Goal: Transaction & Acquisition: Purchase product/service

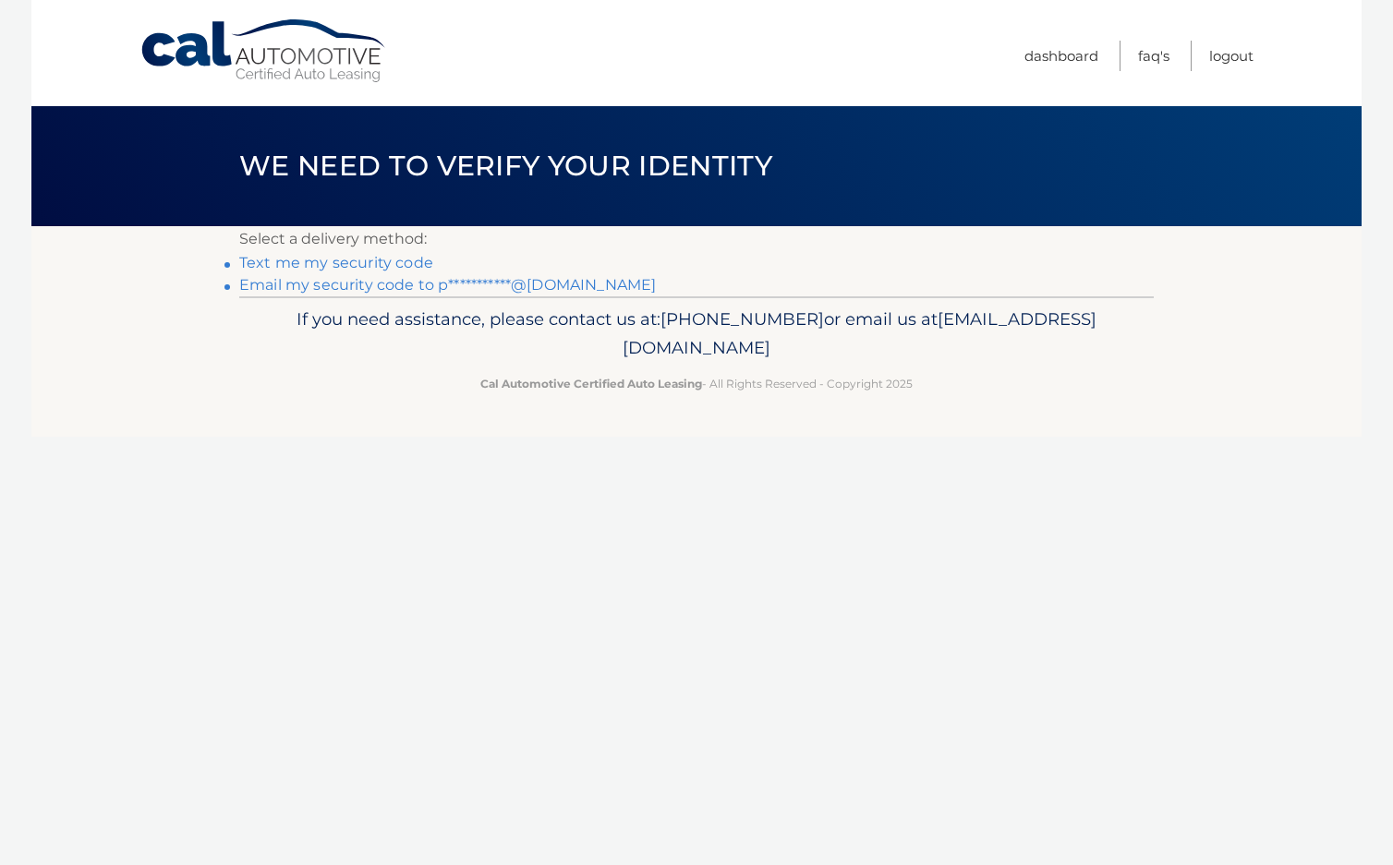
click at [327, 288] on link "**********" at bounding box center [447, 285] width 417 height 18
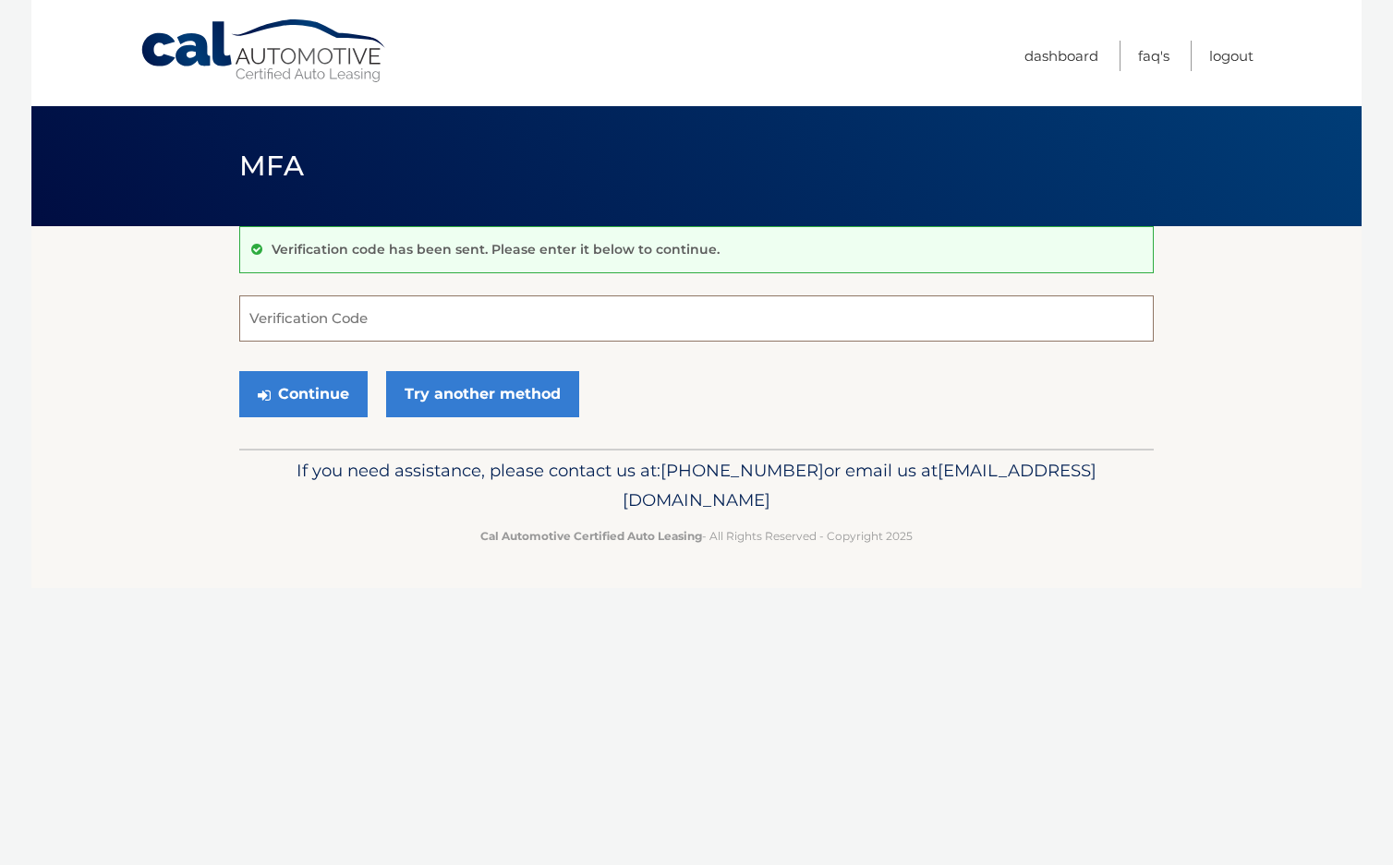
drag, startPoint x: 310, startPoint y: 295, endPoint x: 306, endPoint y: 314, distance: 19.9
click at [309, 297] on input "Verification Code" at bounding box center [696, 319] width 914 height 46
type input "709223"
click at [300, 396] on button "Continue" at bounding box center [303, 394] width 128 height 46
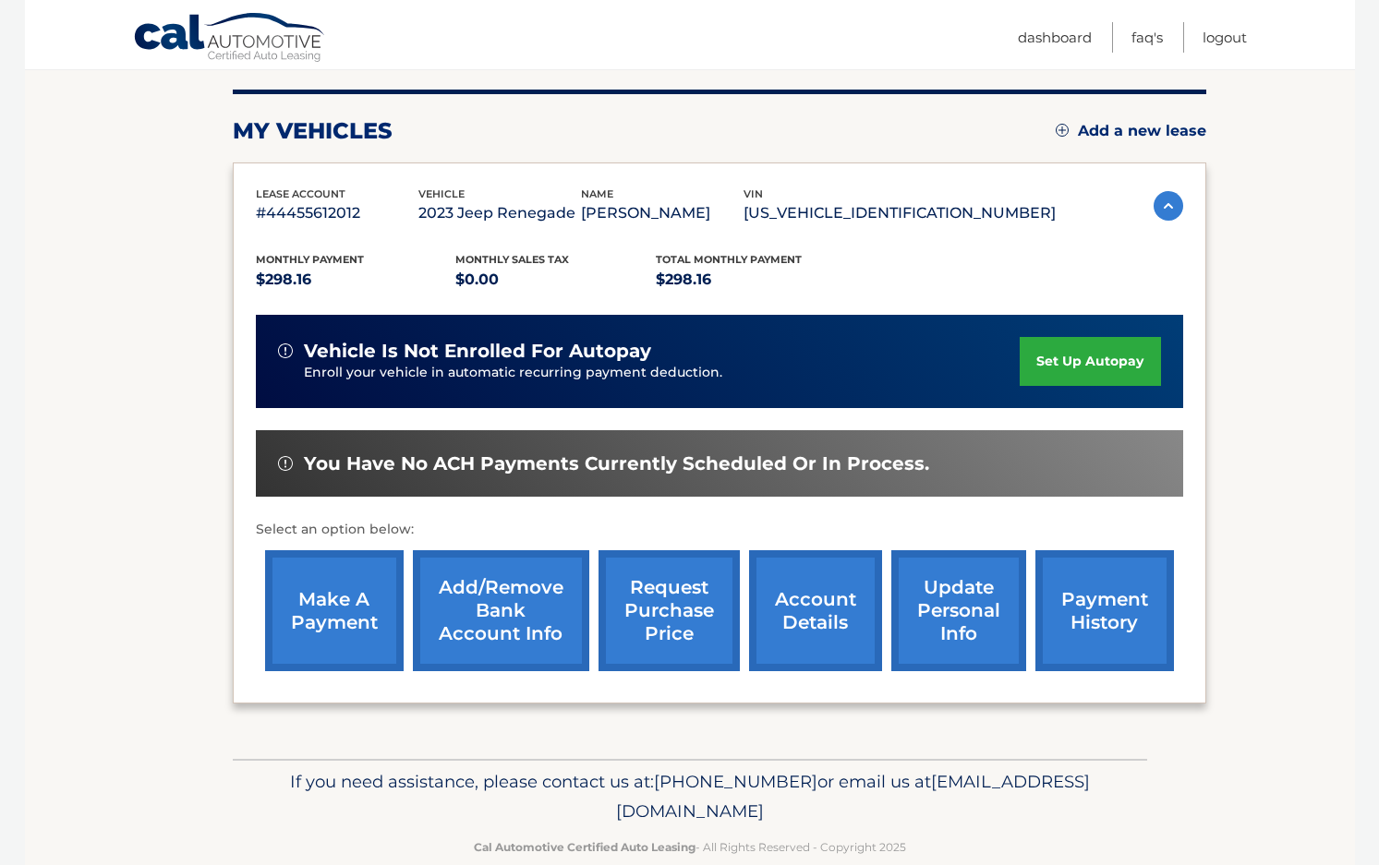
scroll to position [254, 0]
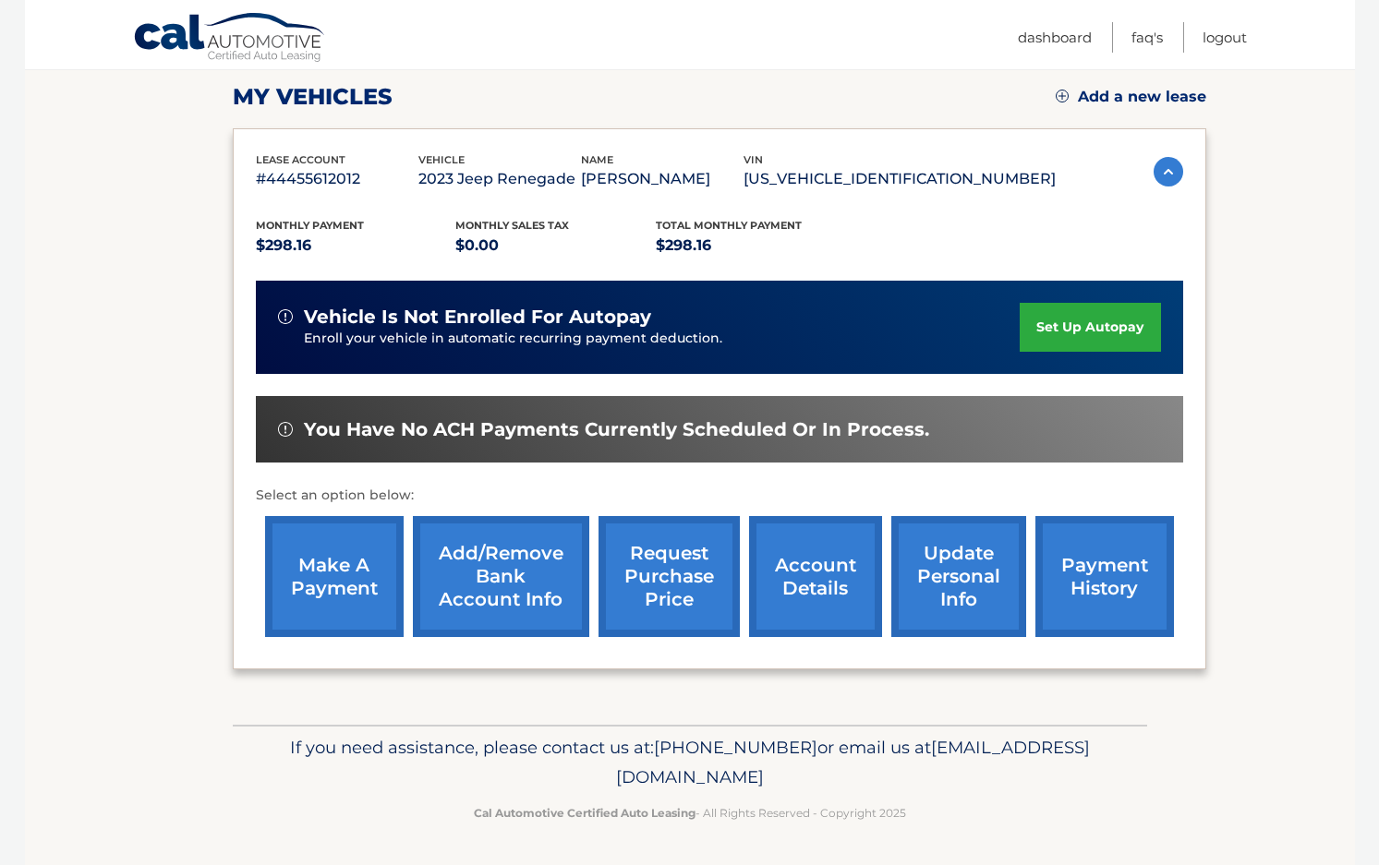
click at [318, 575] on link "make a payment" at bounding box center [334, 576] width 139 height 121
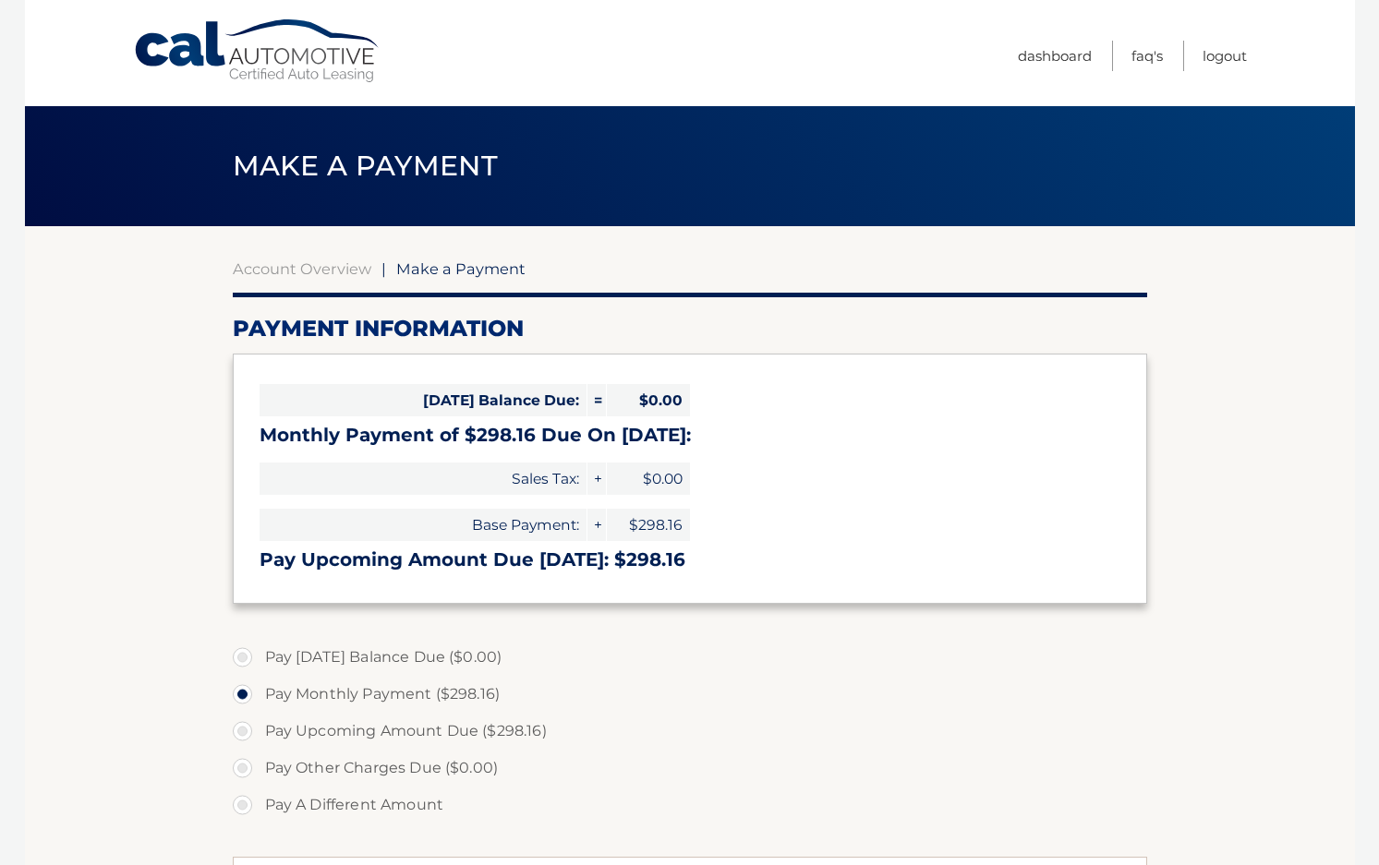
select select "ZWJhNDEzOWMtOWU1YS00YjYzLTg2N2ItODJjNDczOGMyNTUz"
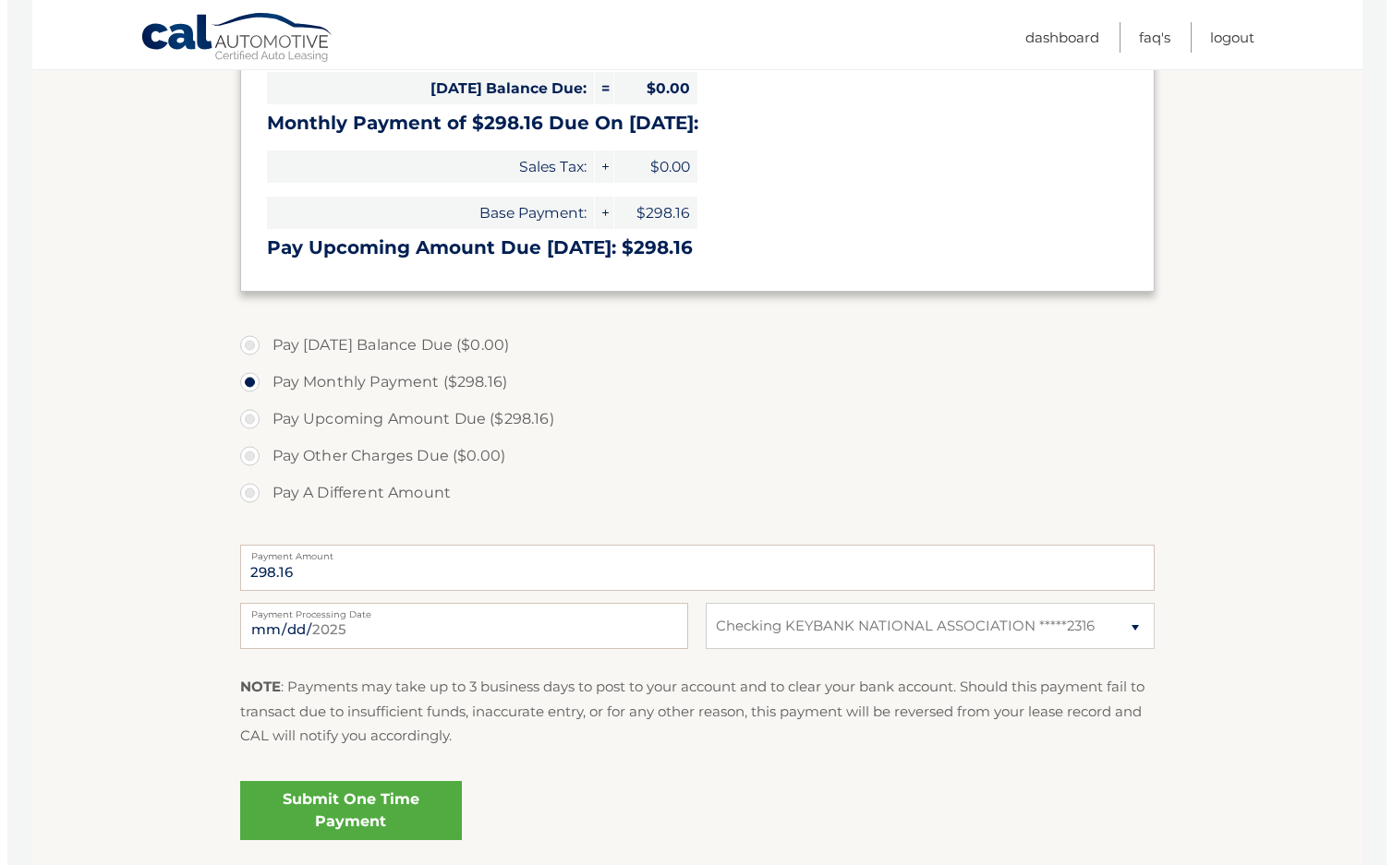
scroll to position [333, 0]
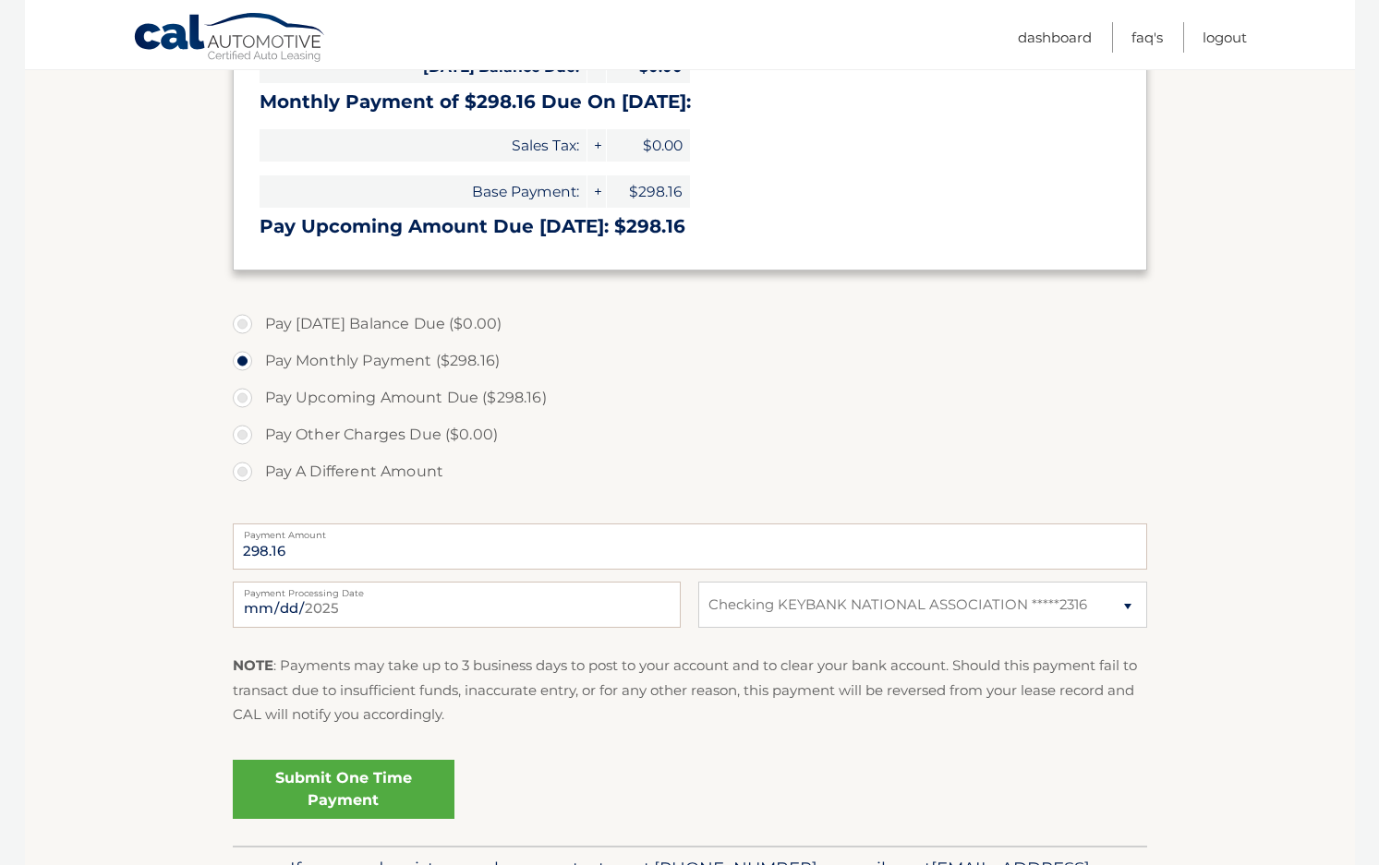
click at [377, 780] on link "Submit One Time Payment" at bounding box center [344, 789] width 222 height 59
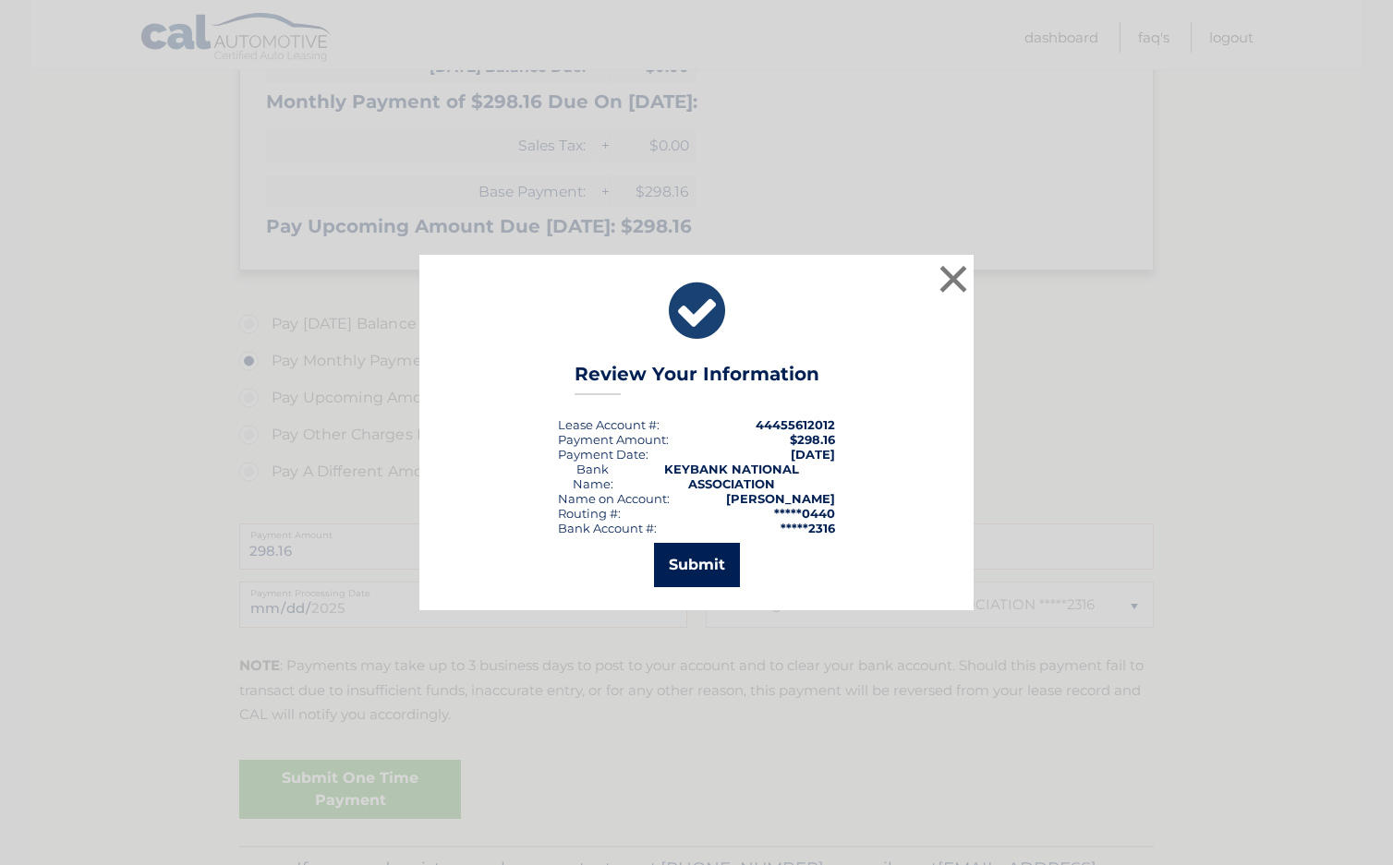
click at [713, 563] on button "Submit" at bounding box center [697, 565] width 86 height 44
